Goal: Find specific page/section: Find specific page/section

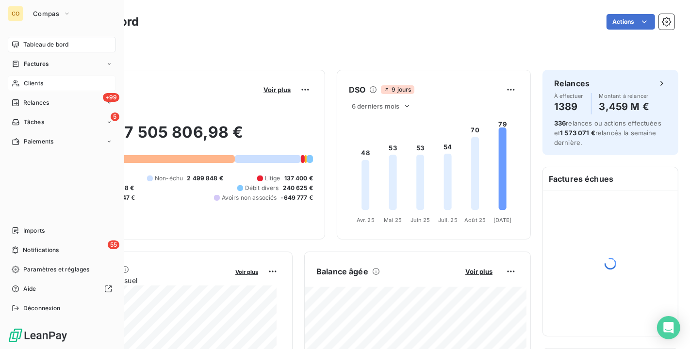
click at [26, 78] on div "Clients" at bounding box center [62, 84] width 108 height 16
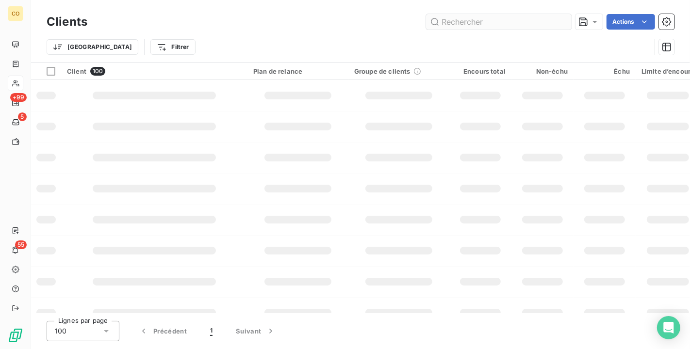
click at [495, 20] on input "text" at bounding box center [499, 22] width 146 height 16
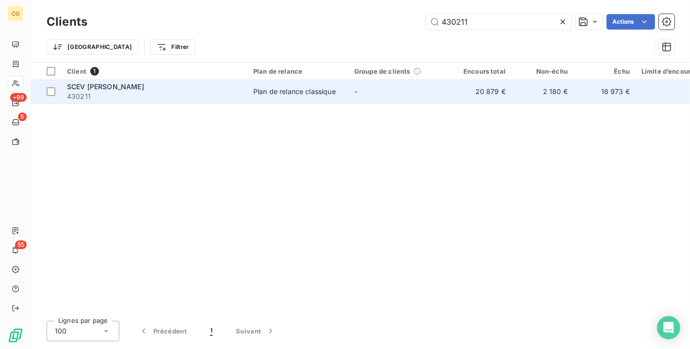
type input "430211"
click at [374, 97] on td "-" at bounding box center [398, 91] width 101 height 23
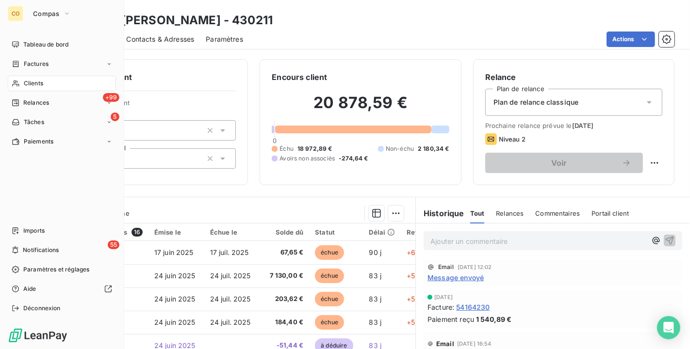
click at [20, 83] on div "Clients" at bounding box center [62, 84] width 108 height 16
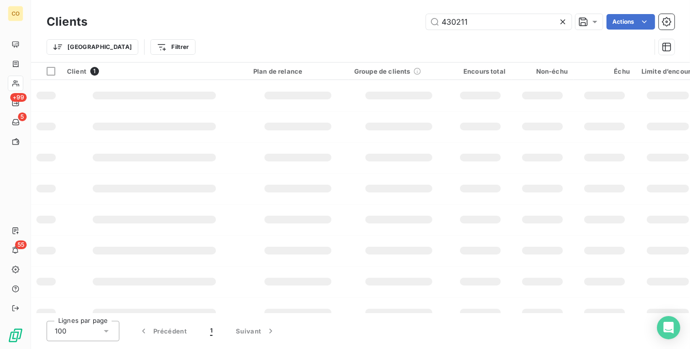
drag, startPoint x: 477, startPoint y: 20, endPoint x: 313, endPoint y: -8, distance: 166.4
click at [313, 0] on html "CO +99 5 55 Clients 430211 Actions Trier Filtrer Client 1 Plan de relance Group…" at bounding box center [345, 174] width 690 height 349
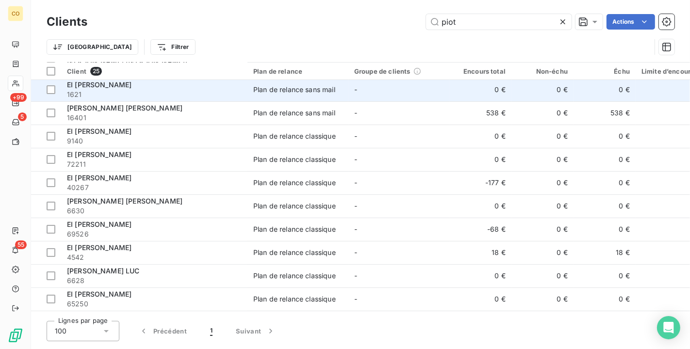
scroll to position [215, 0]
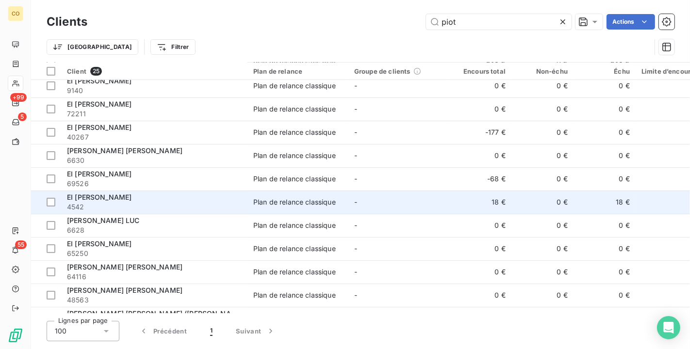
type input "piot"
click at [316, 187] on td "Plan de relance classique" at bounding box center [297, 202] width 101 height 23
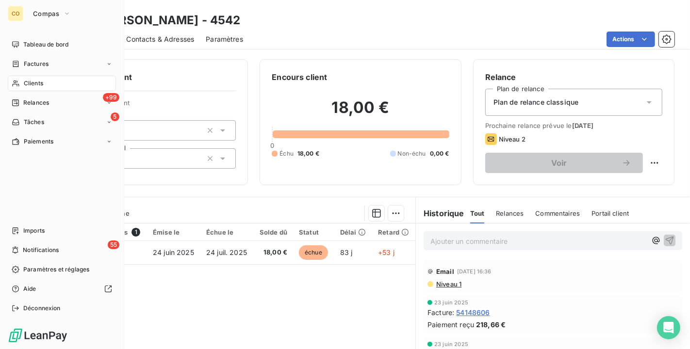
click at [18, 77] on div "Clients" at bounding box center [62, 84] width 108 height 16
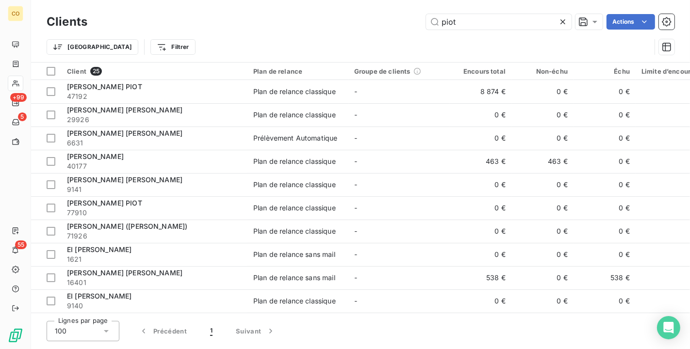
drag, startPoint x: 478, startPoint y: 21, endPoint x: 323, endPoint y: 13, distance: 155.5
click at [323, 13] on div "Clients piot Actions" at bounding box center [361, 22] width 628 height 20
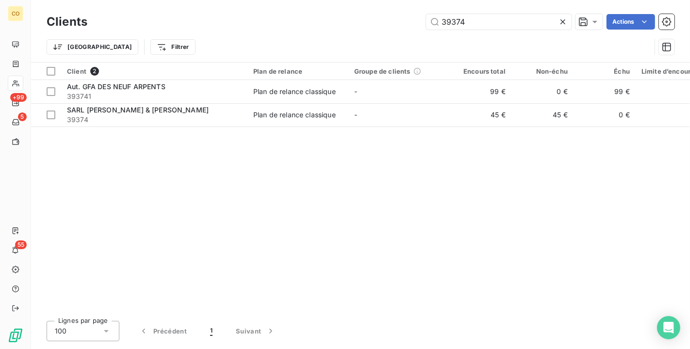
type input "39374"
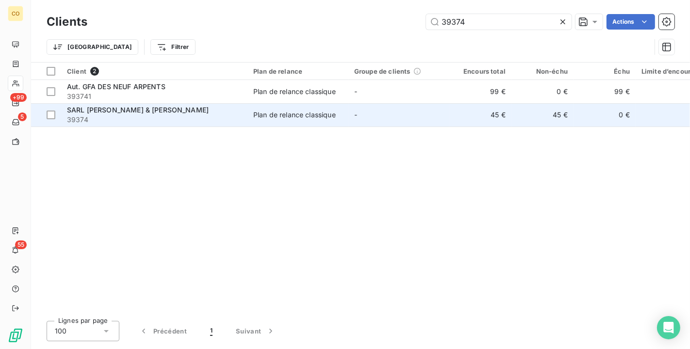
click at [319, 114] on div "Plan de relance classique" at bounding box center [294, 115] width 82 height 10
